Goal: Task Accomplishment & Management: Manage account settings

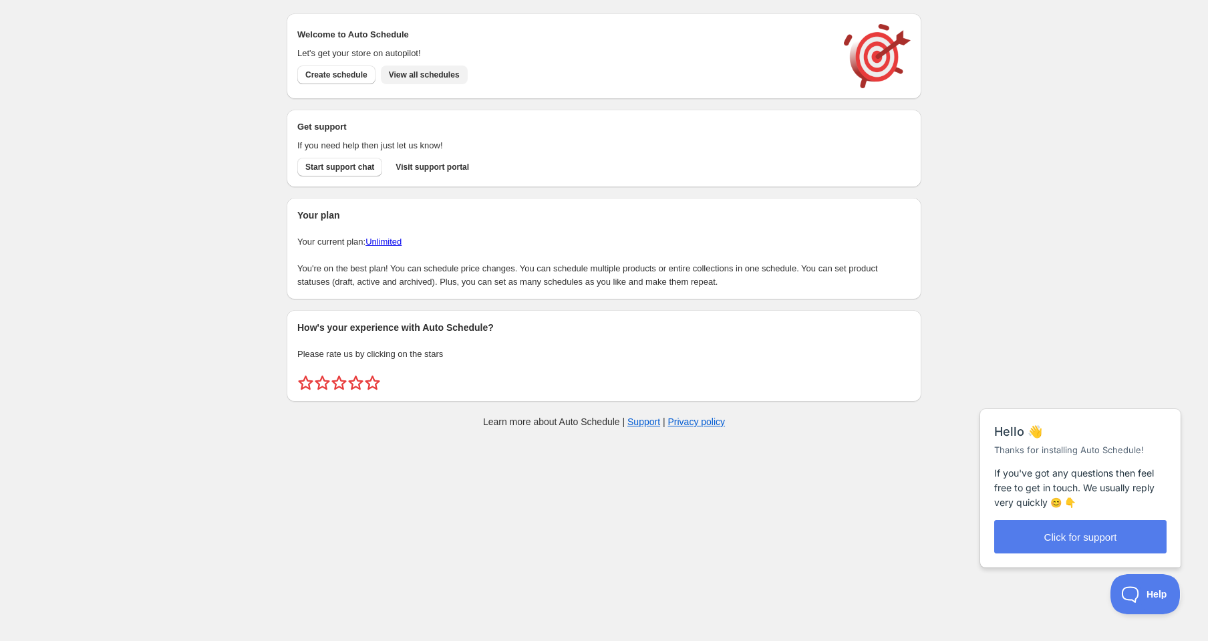
click at [444, 76] on span "View all schedules" at bounding box center [424, 74] width 71 height 11
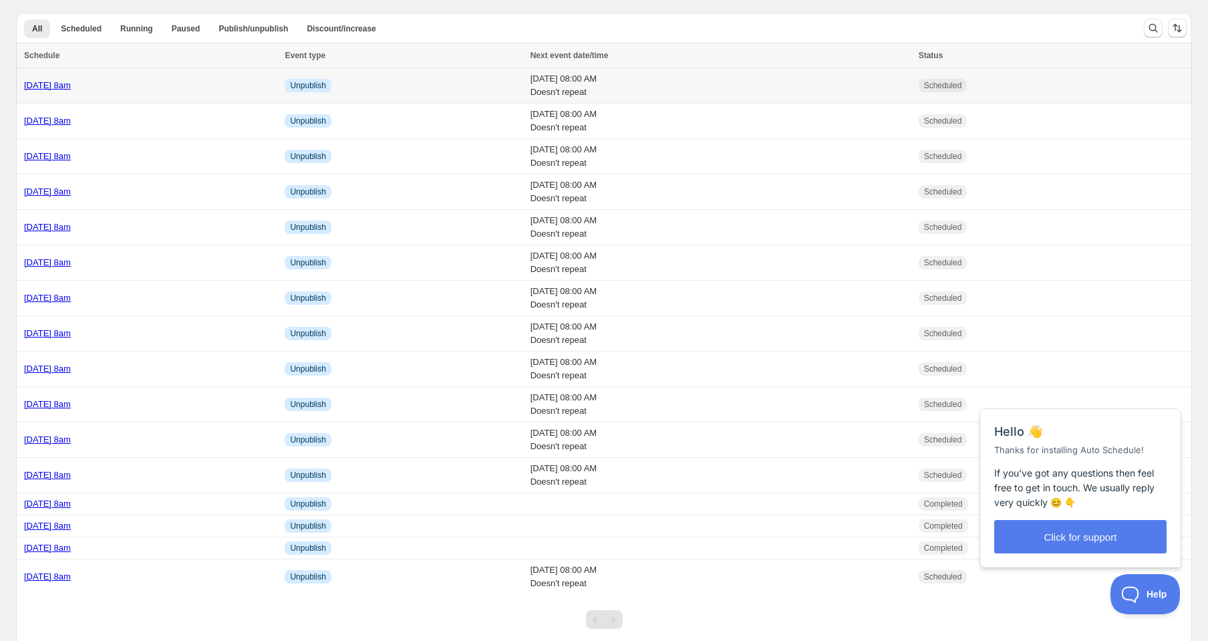
click at [71, 89] on link "[DATE] 8am" at bounding box center [47, 85] width 47 height 10
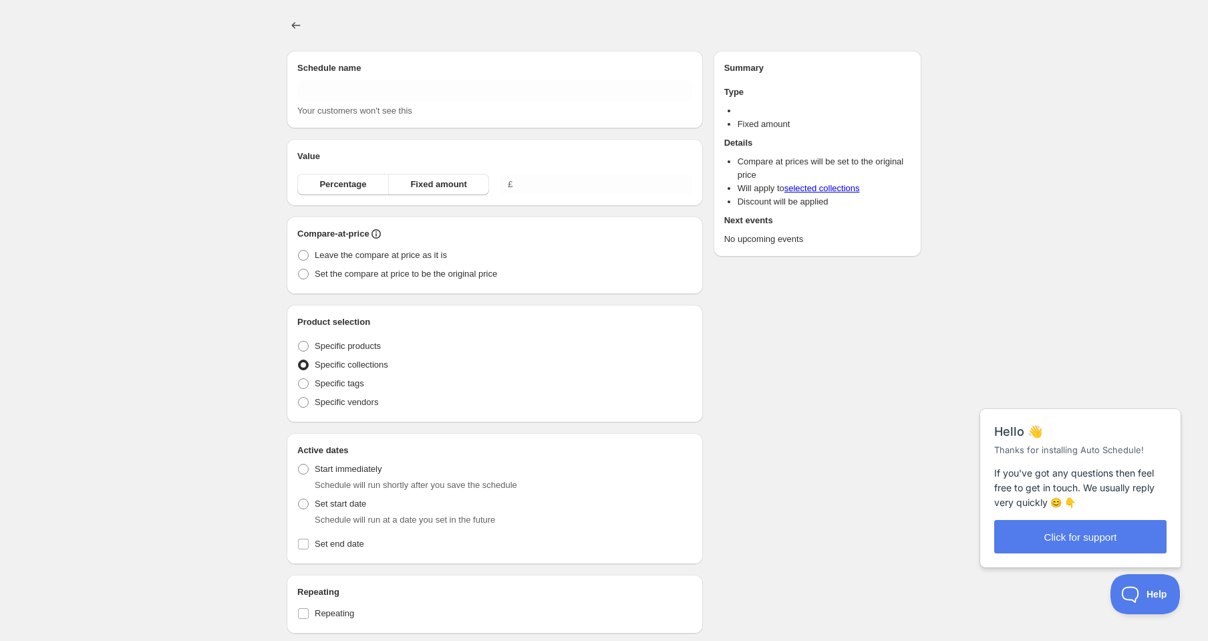
type input "[DATE] 8am"
radio input "true"
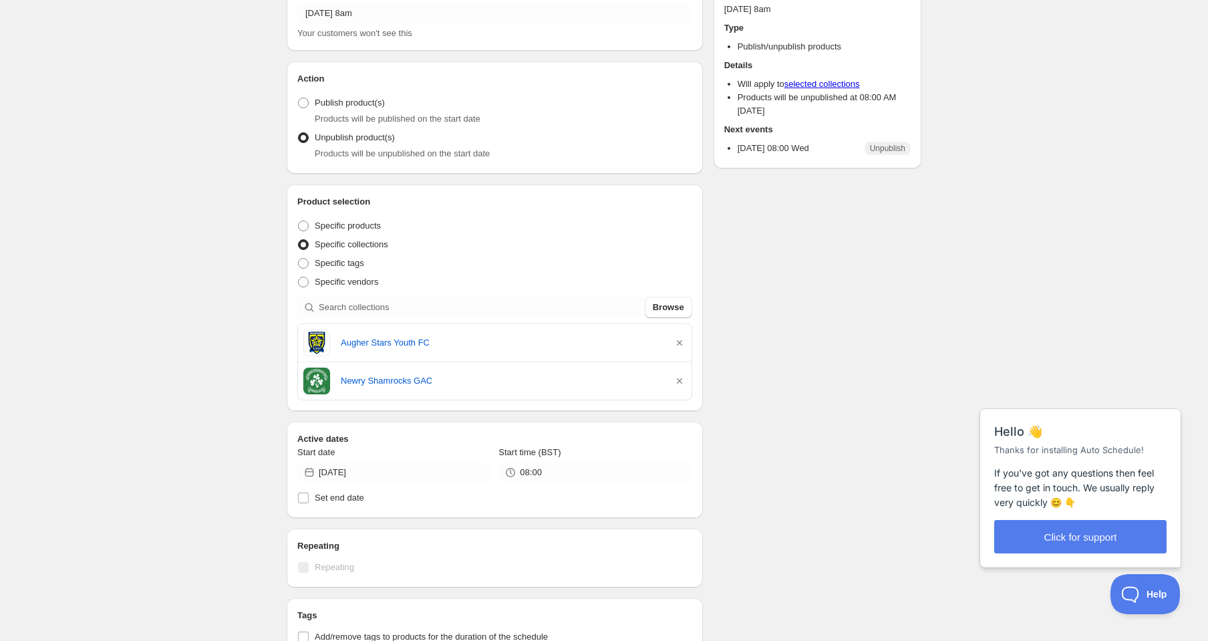
scroll to position [81, 0]
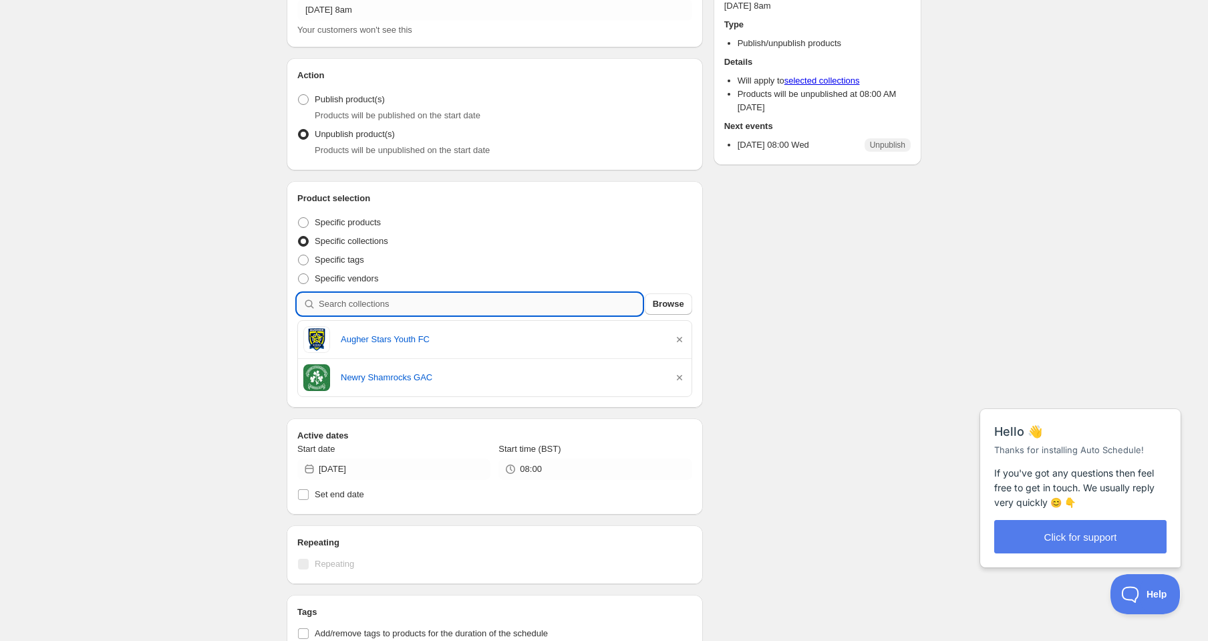
click at [390, 301] on input "search" at bounding box center [480, 303] width 323 height 21
type input "l"
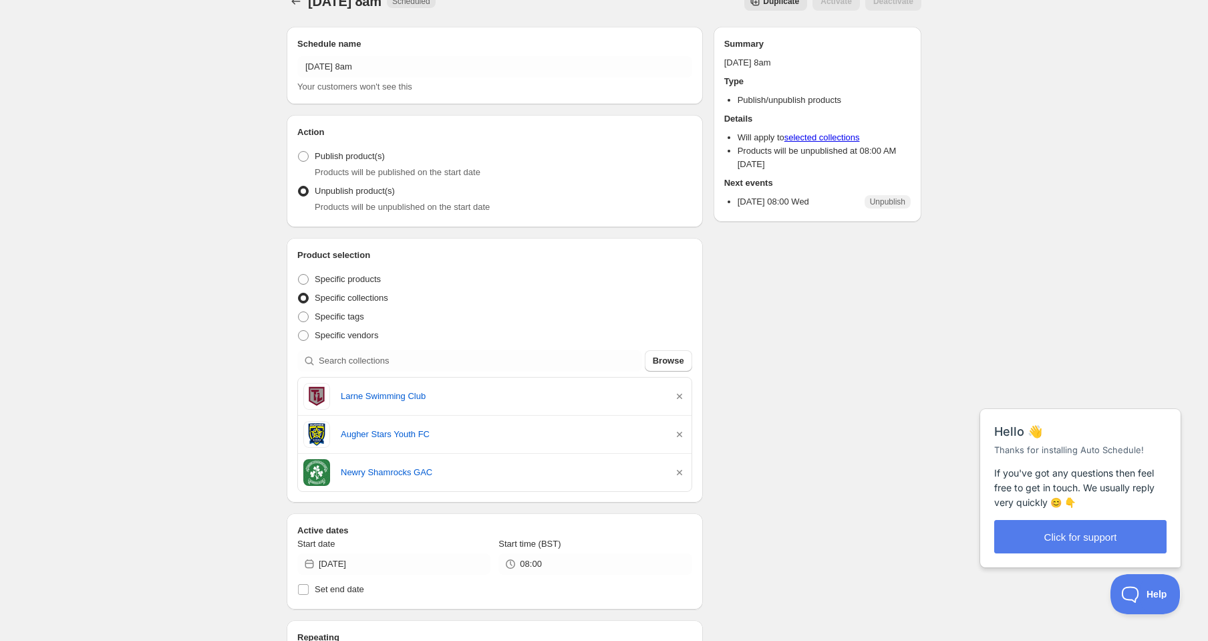
scroll to position [13, 0]
